Goal: Information Seeking & Learning: Understand process/instructions

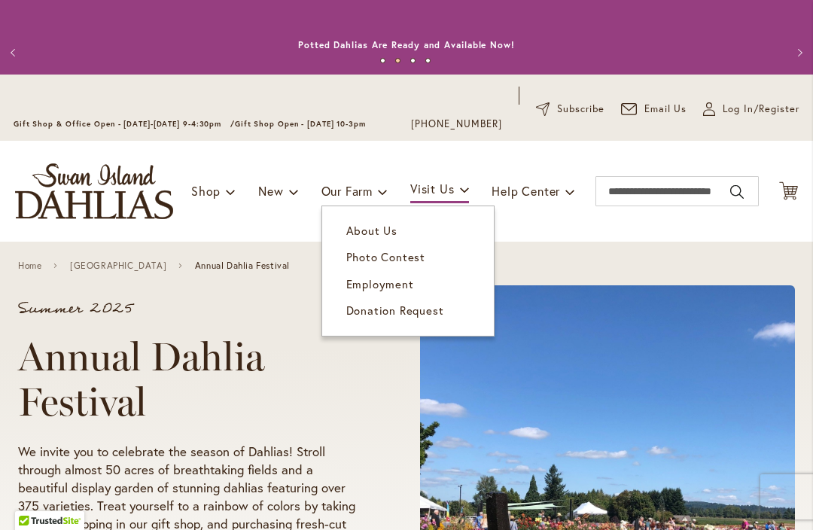
click at [23, 262] on link "Home" at bounding box center [29, 266] width 23 height 11
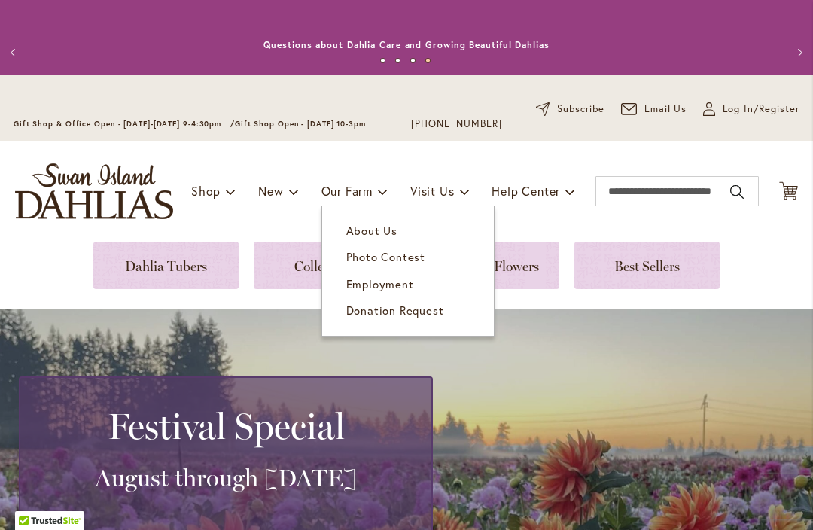
click at [353, 223] on link "About Us" at bounding box center [408, 231] width 172 height 26
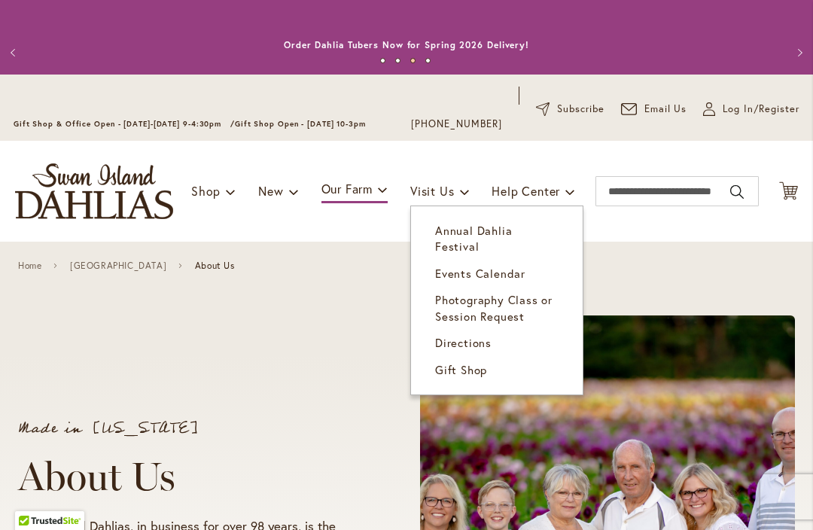
click at [455, 335] on span "Directions" at bounding box center [463, 342] width 56 height 15
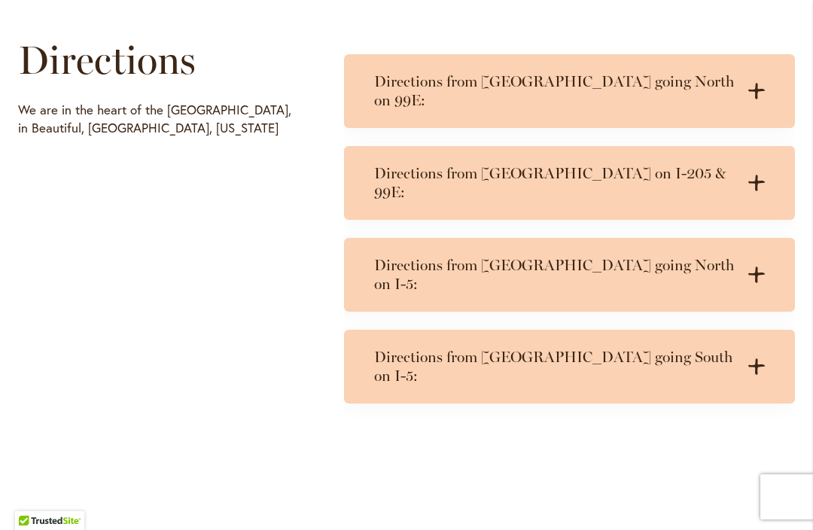
scroll to position [804, 0]
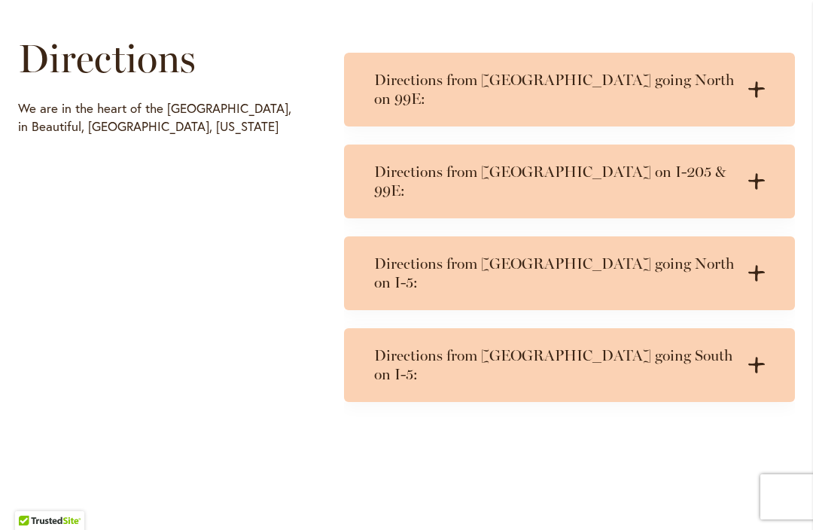
click at [370, 328] on div "Directions from Portland going South on I-5: .cls-1 { fill: #3c2616; stroke-wid…" at bounding box center [569, 365] width 451 height 74
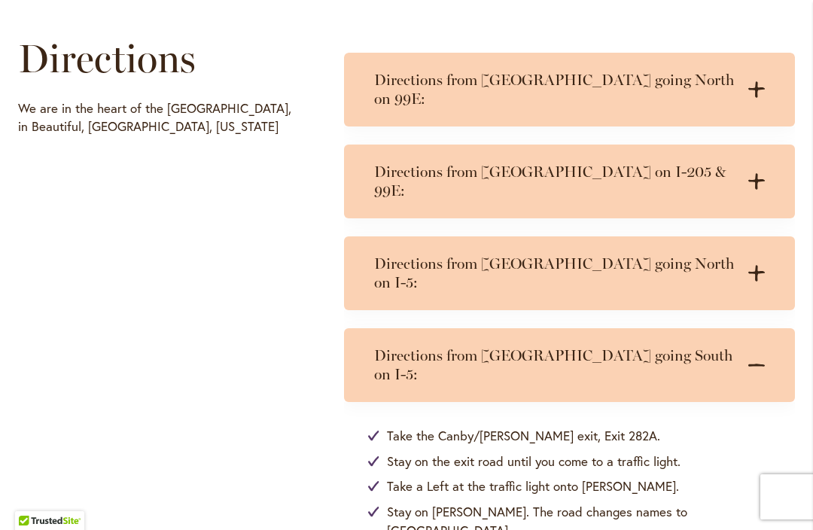
click at [380, 163] on h3 "Directions from Portland on I-205 & 99E:" at bounding box center [554, 182] width 361 height 38
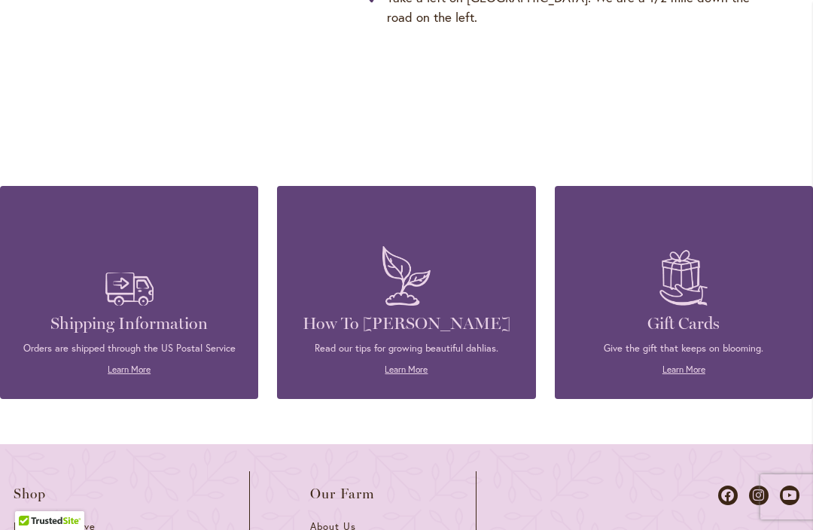
scroll to position [1743, 0]
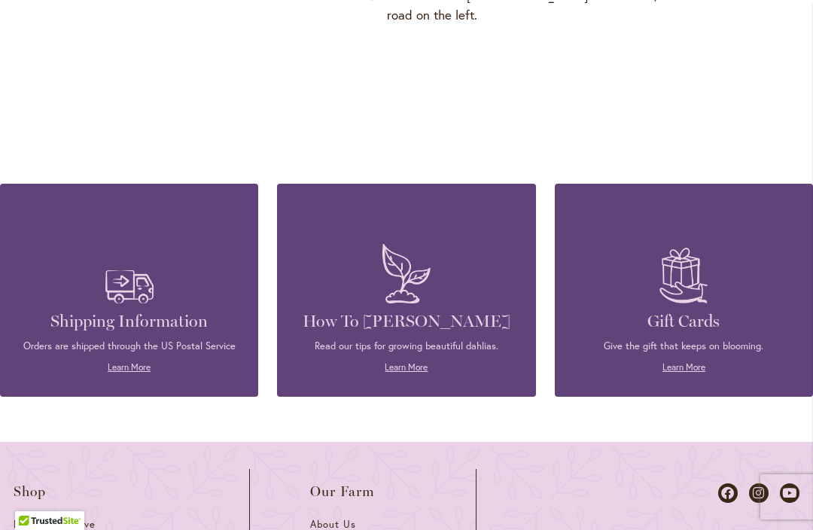
click at [335, 311] on h4 "How To [PERSON_NAME]" at bounding box center [406, 321] width 213 height 21
click at [364, 236] on div "How To Grow Dahlias Read our tips for growing beautiful dahlias. Learn More" at bounding box center [406, 305] width 213 height 138
click at [315, 236] on figure at bounding box center [406, 273] width 213 height 75
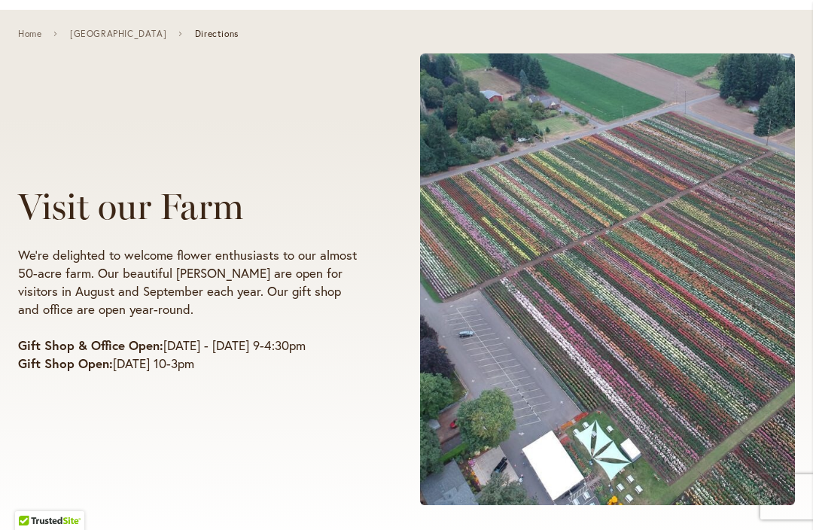
scroll to position [225, 0]
